Goal: Task Accomplishment & Management: Use online tool/utility

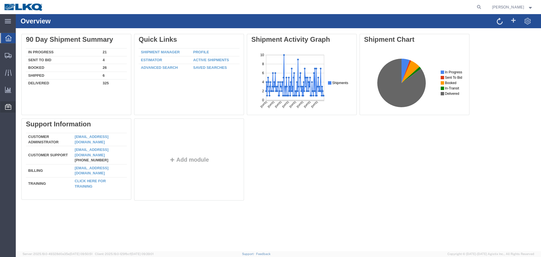
click at [0, 0] on span "Location Appointment" at bounding box center [0, 0] width 0 height 0
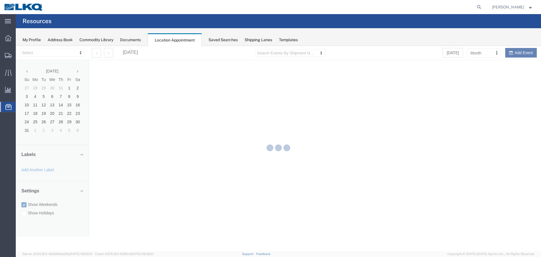
select select "28018"
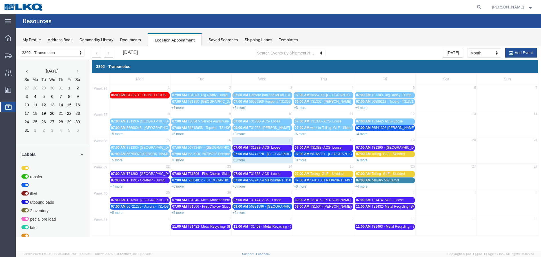
click at [360, 134] on link "+4 more" at bounding box center [361, 134] width 12 height 4
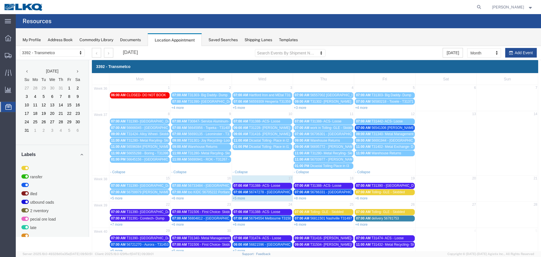
click at [371, 128] on span "56541306 [PERSON_NAME] T31354 Skidded" at bounding box center [405, 128] width 69 height 4
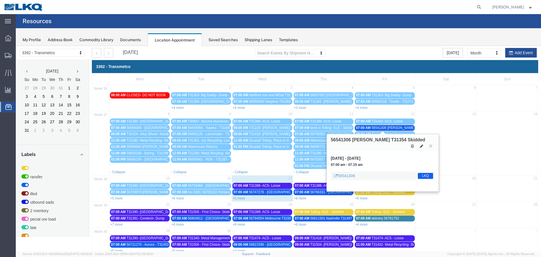
click at [431, 144] on icon at bounding box center [430, 145] width 3 height 3
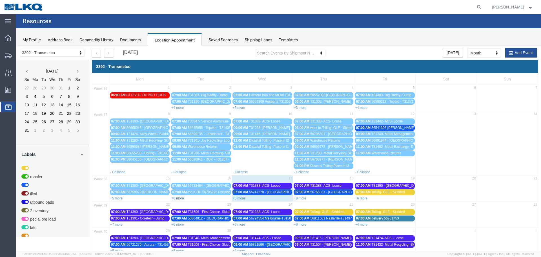
click at [181, 197] on link "+6 more" at bounding box center [177, 198] width 12 height 4
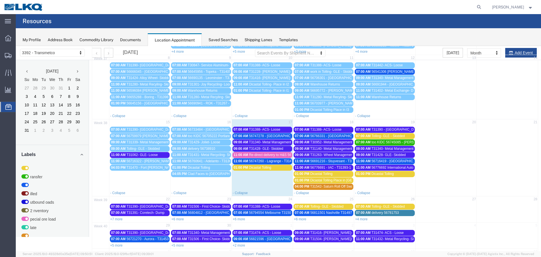
scroll to position [56, 0]
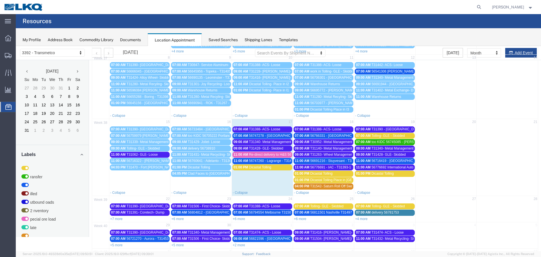
click at [272, 142] on span "T31340- Metal Management- Dump" at bounding box center [275, 142] width 53 height 4
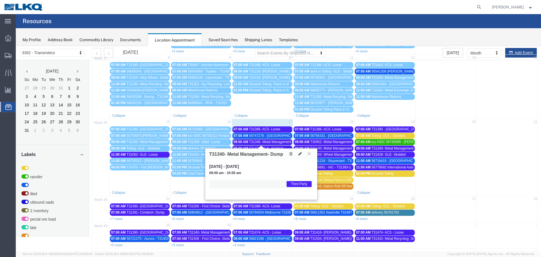
click at [310, 154] on icon at bounding box center [309, 153] width 3 height 3
